Goal: Communication & Community: Answer question/provide support

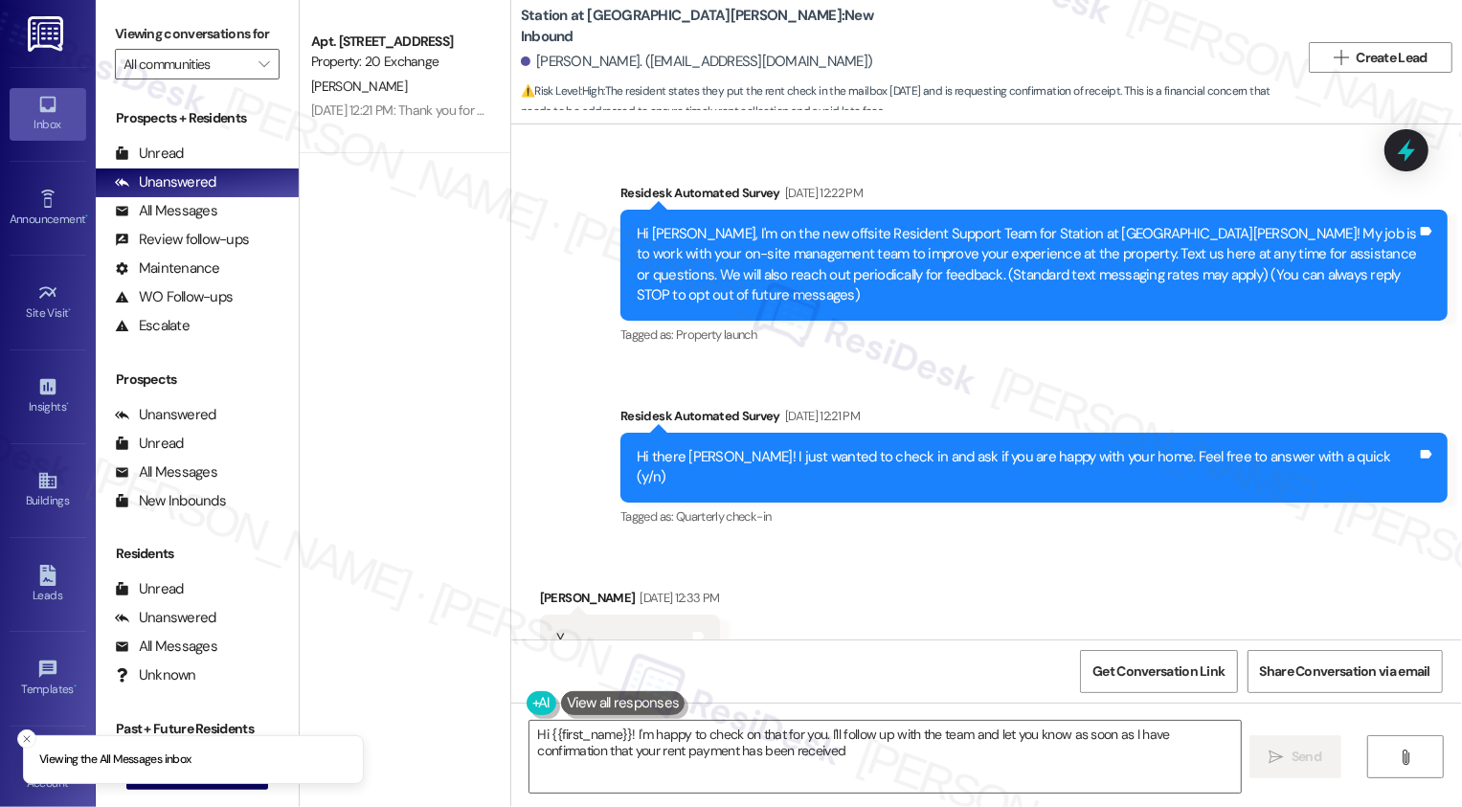
type textarea "Hi {{first_name}}! I'm happy to check on that for you. I'll follow up with the …"
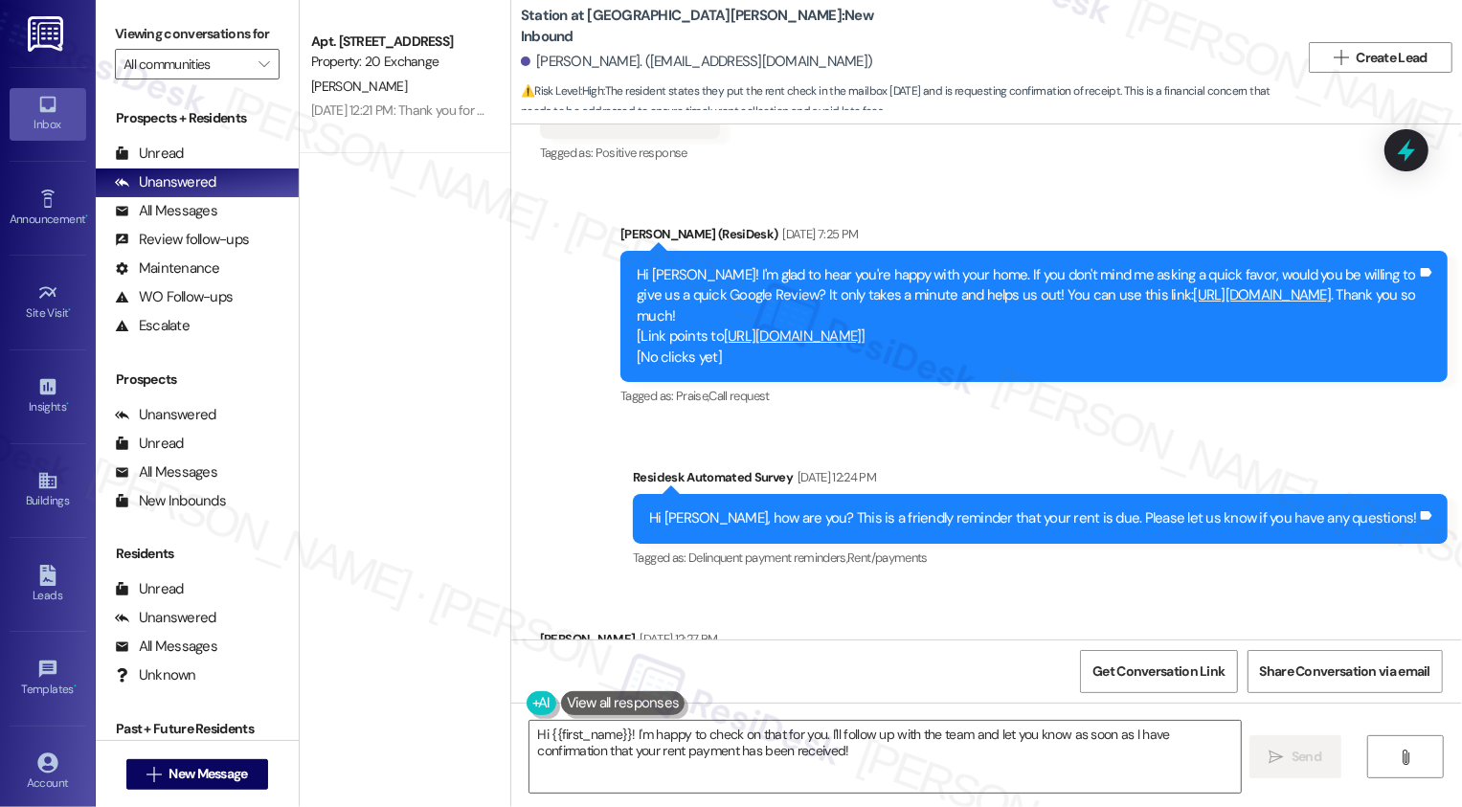
scroll to position [748, 0]
